Goal: Information Seeking & Learning: Learn about a topic

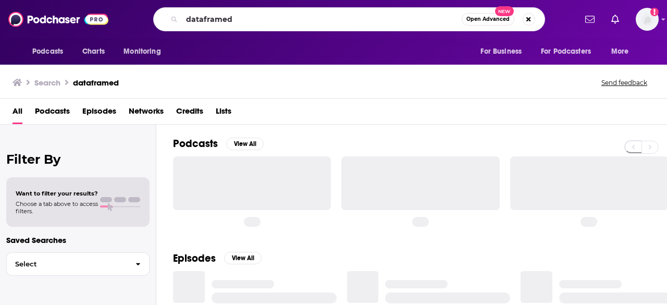
click at [226, 18] on input "dataframed" at bounding box center [322, 19] width 280 height 17
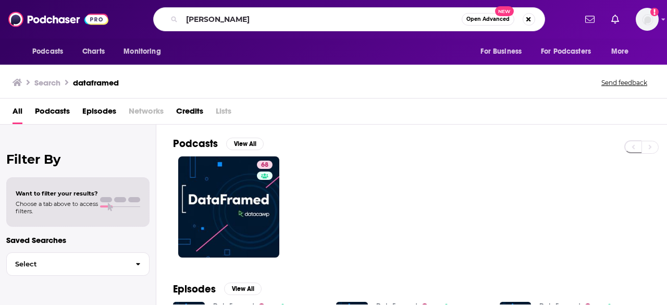
type input "[PERSON_NAME]"
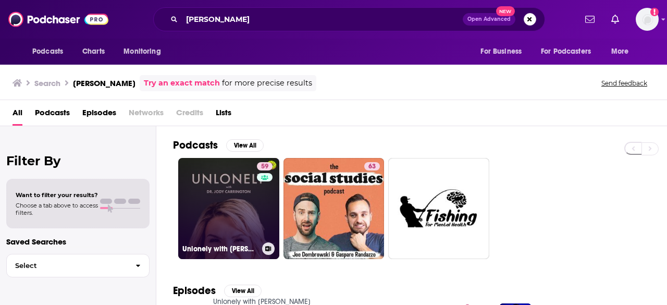
click at [212, 207] on link "59 Unlonely with [PERSON_NAME]" at bounding box center [228, 208] width 101 height 101
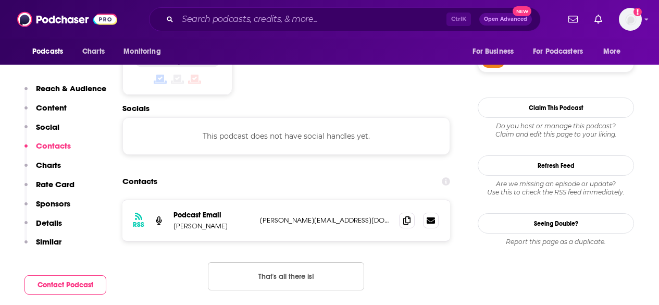
scroll to position [938, 0]
